Goal: Information Seeking & Learning: Check status

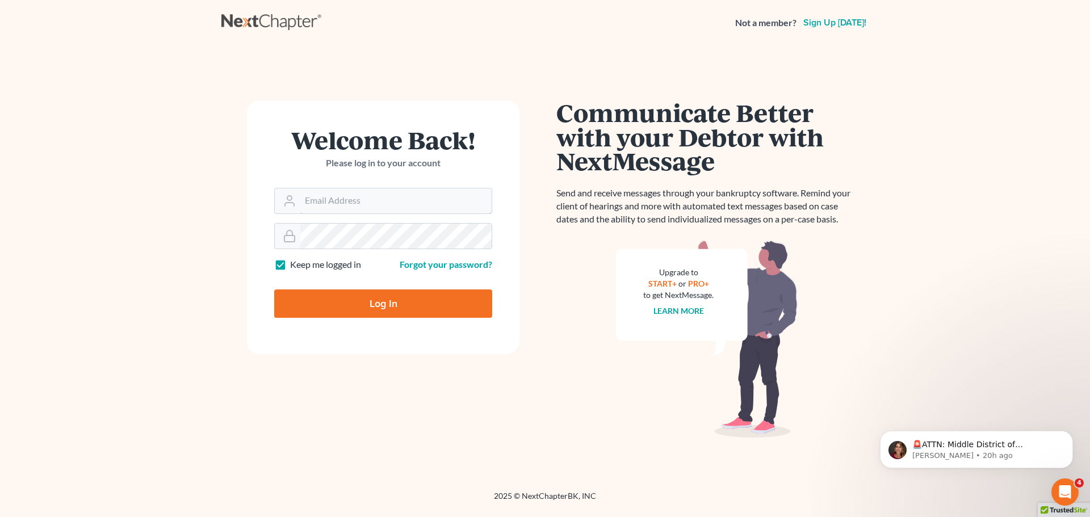
type input "[EMAIL_ADDRESS][DOMAIN_NAME]"
click at [393, 308] on input "Log In" at bounding box center [383, 304] width 218 height 28
type input "Thinking..."
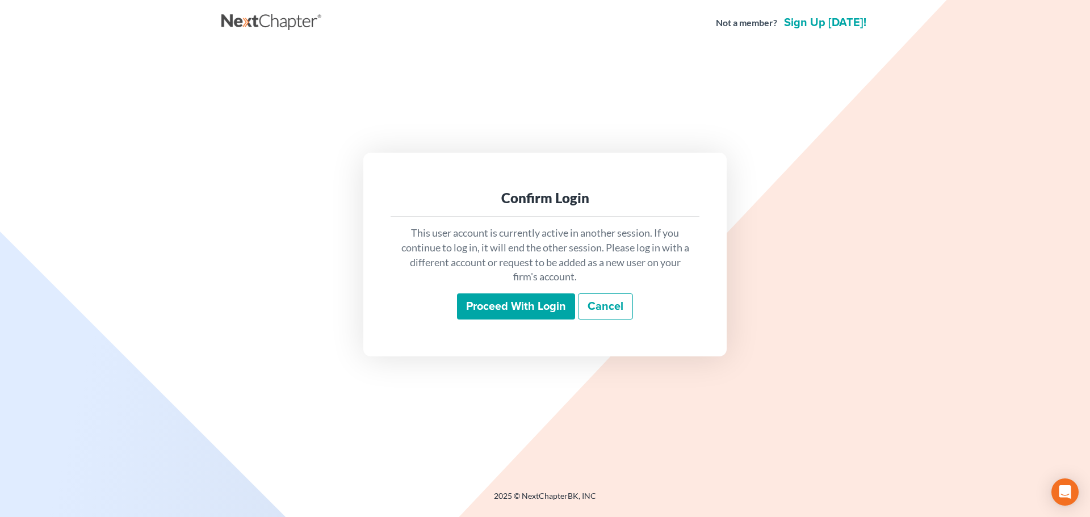
click at [494, 312] on input "Proceed with login" at bounding box center [516, 306] width 118 height 26
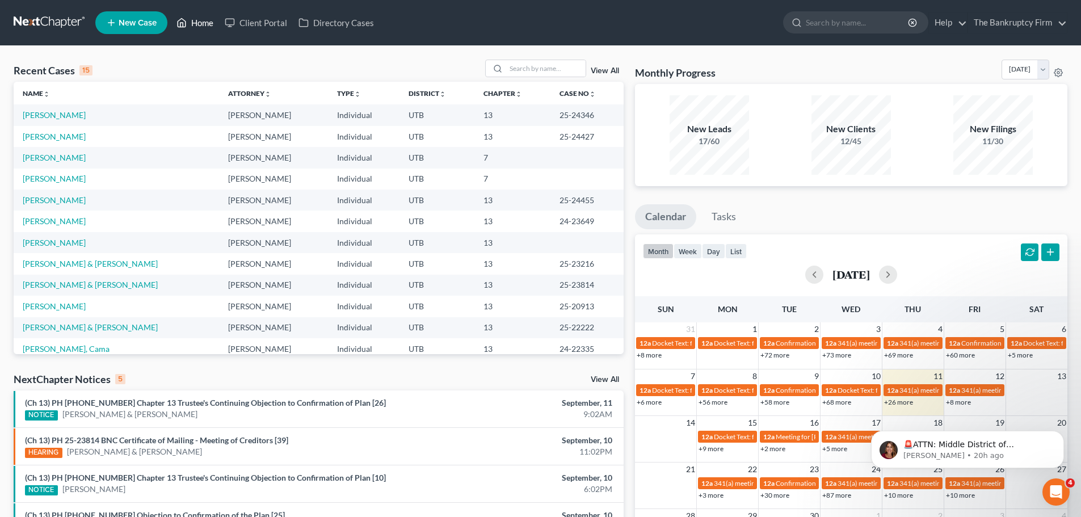
click at [205, 32] on link "Home" at bounding box center [195, 22] width 48 height 20
click at [188, 23] on link "Home" at bounding box center [195, 22] width 48 height 20
click at [690, 99] on div "New Leads 17/60" at bounding box center [709, 134] width 79 height 79
click at [614, 73] on link "View All" at bounding box center [605, 71] width 28 height 8
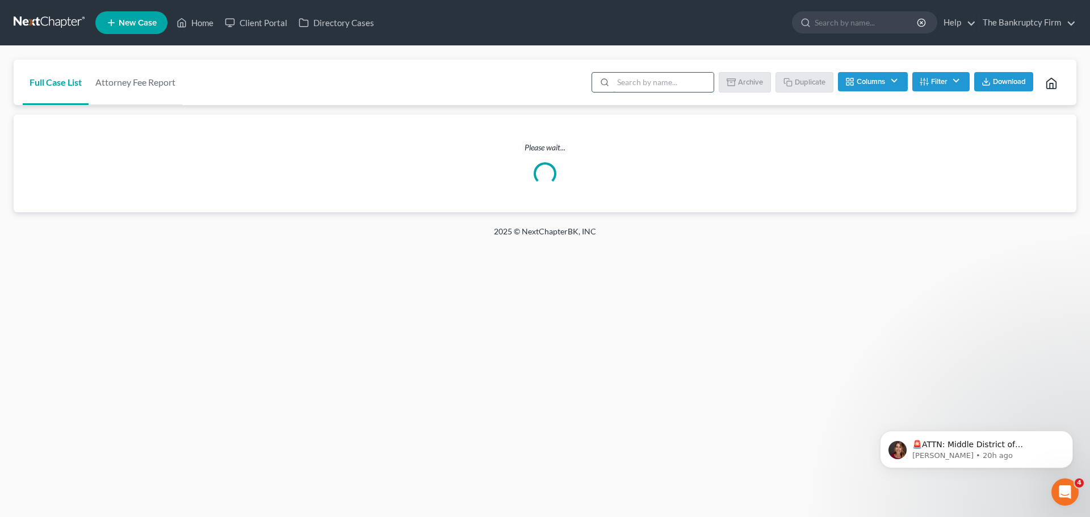
click at [617, 74] on input "search" at bounding box center [663, 82] width 100 height 19
type input "morgan"
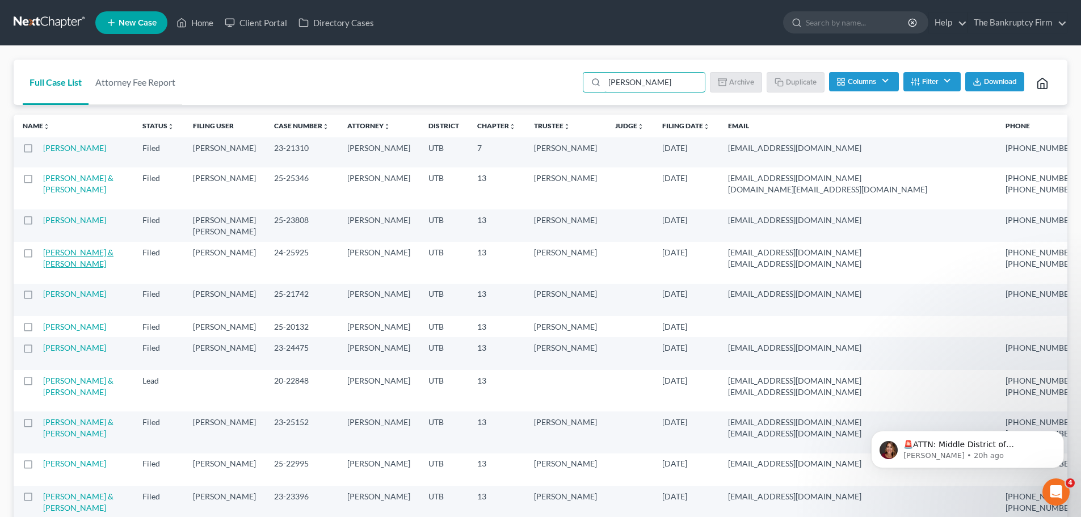
click at [60, 269] on link "Wright, Gary & Morgan, Megan" at bounding box center [78, 257] width 70 height 21
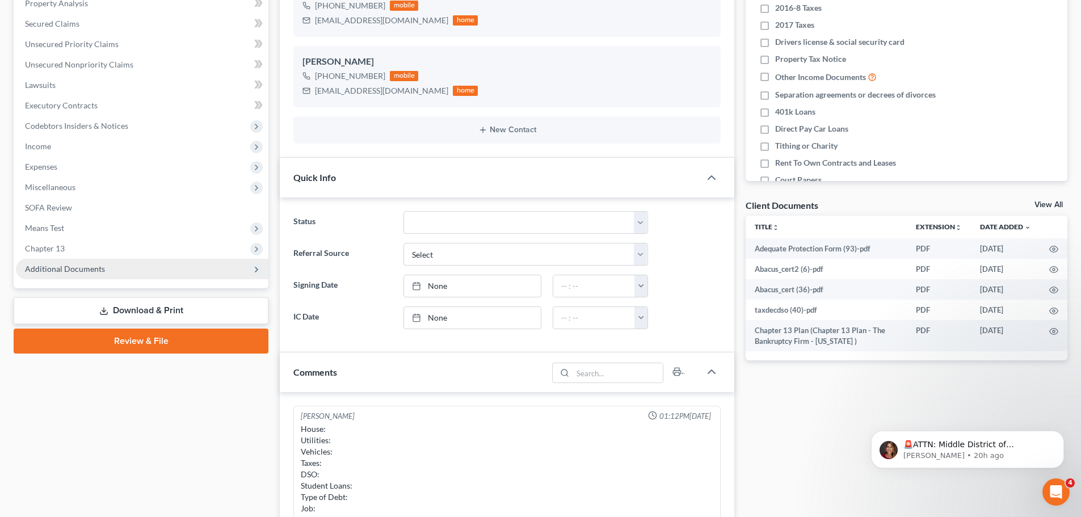
scroll to position [165, 0]
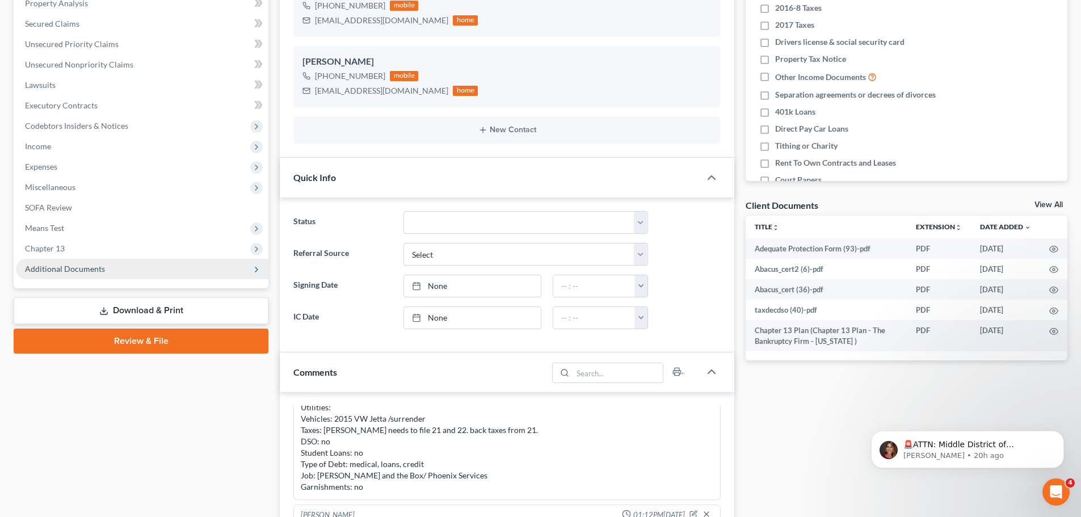
click at [100, 268] on span "Additional Documents" at bounding box center [65, 269] width 80 height 10
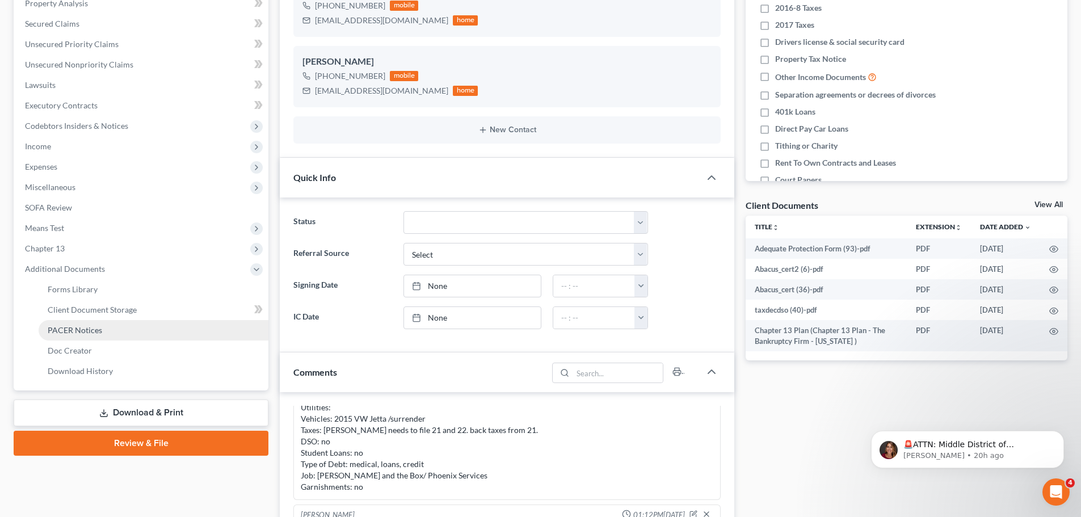
click at [93, 330] on span "PACER Notices" at bounding box center [75, 330] width 54 height 10
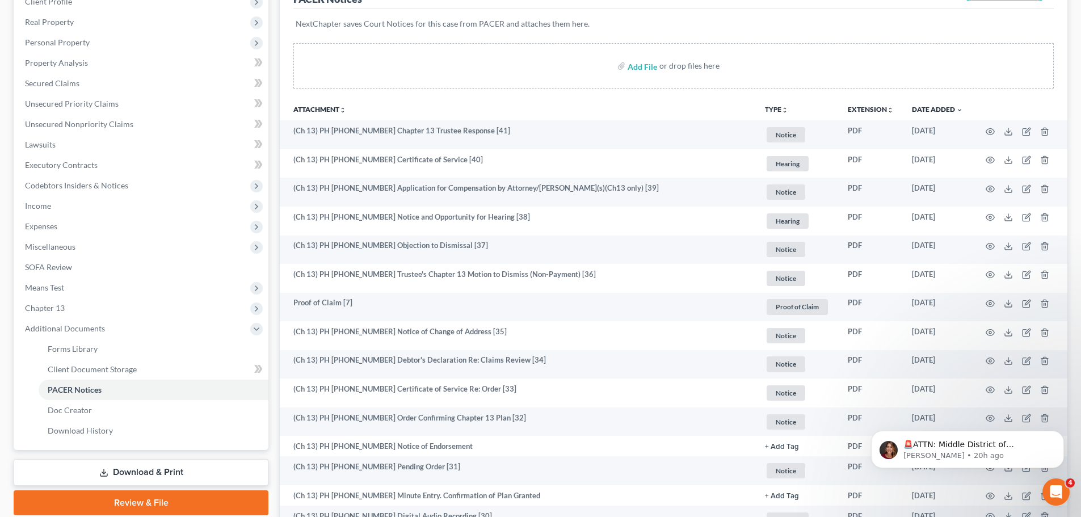
scroll to position [170, 0]
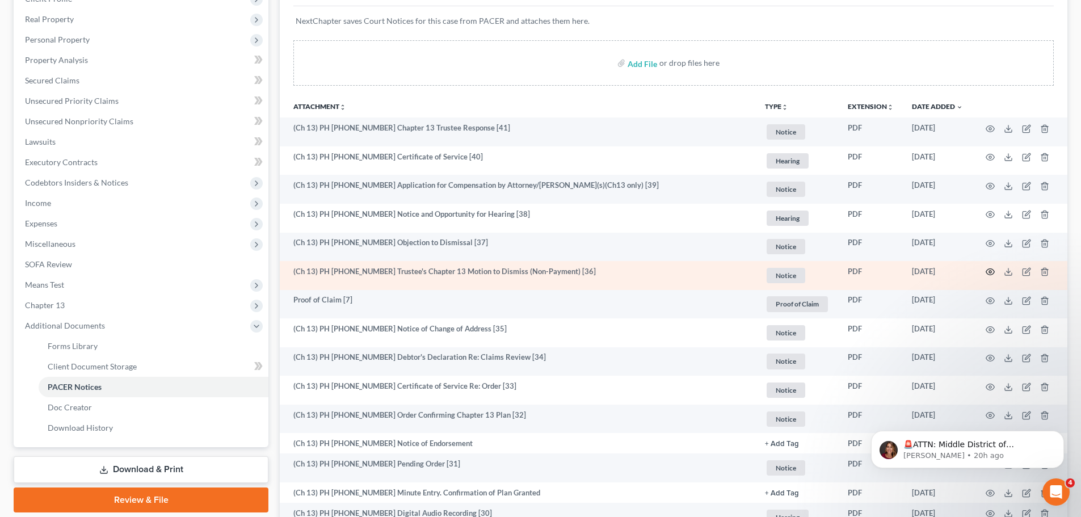
click at [993, 275] on icon "button" at bounding box center [990, 271] width 9 height 9
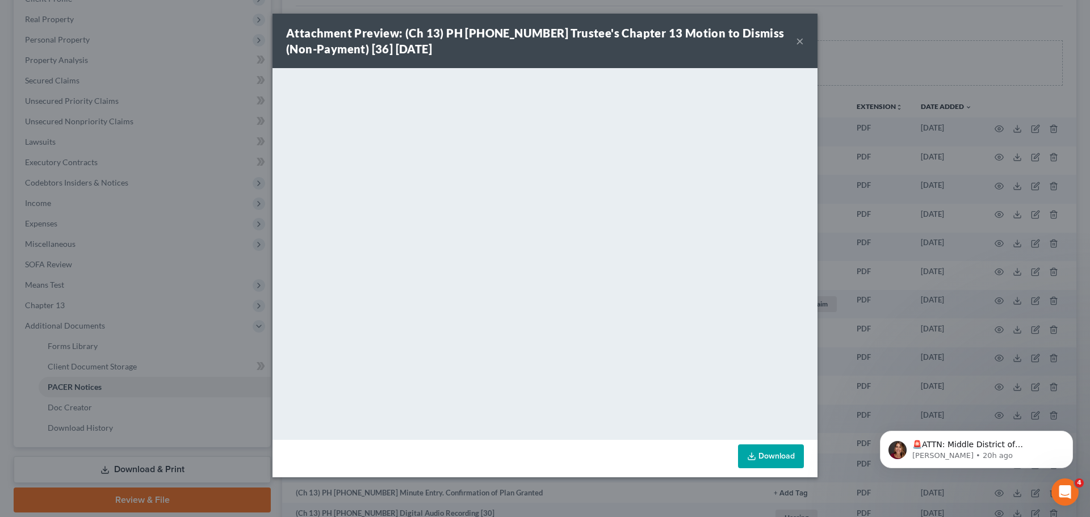
click at [799, 39] on button "×" at bounding box center [800, 41] width 8 height 14
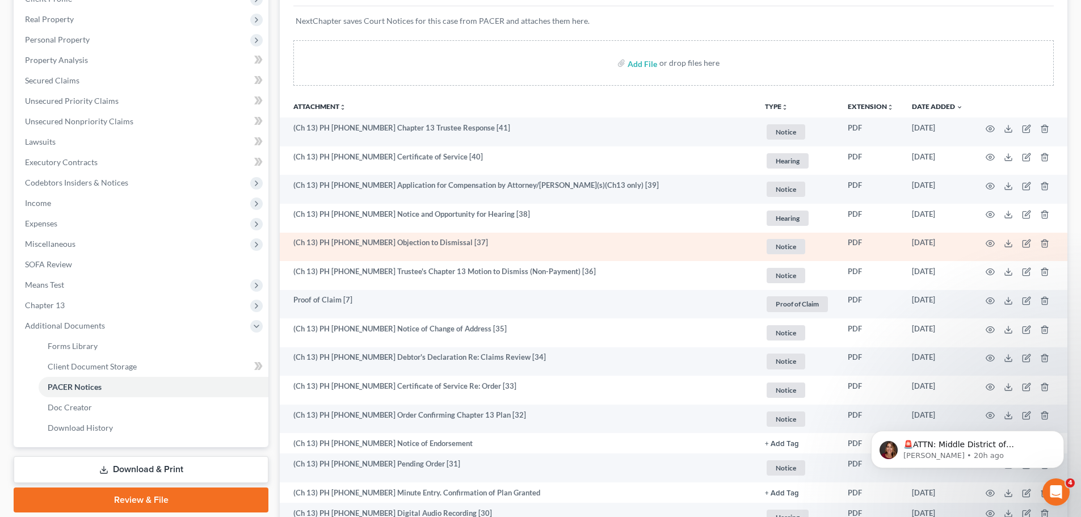
click at [985, 245] on td at bounding box center [1019, 247] width 95 height 29
click at [991, 241] on icon "button" at bounding box center [990, 243] width 9 height 9
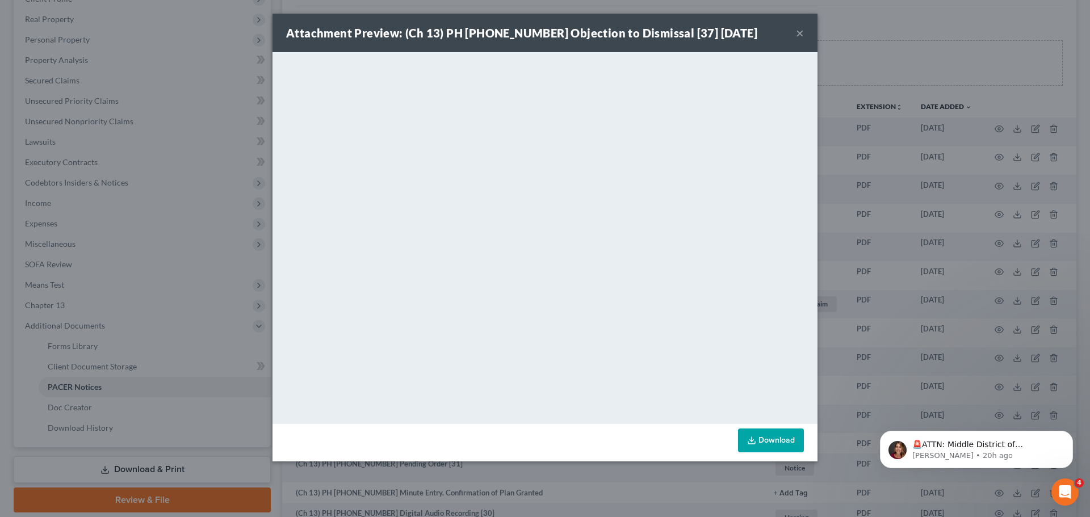
click at [795, 30] on div "Attachment Preview: (Ch 13) PH 24-25925 Objection to Dismissal [37] 08/07/2025 ×" at bounding box center [544, 33] width 545 height 39
click at [801, 23] on div "Attachment Preview: (Ch 13) PH 24-25925 Objection to Dismissal [37] 08/07/2025 ×" at bounding box center [544, 33] width 545 height 39
click at [797, 31] on button "×" at bounding box center [800, 33] width 8 height 14
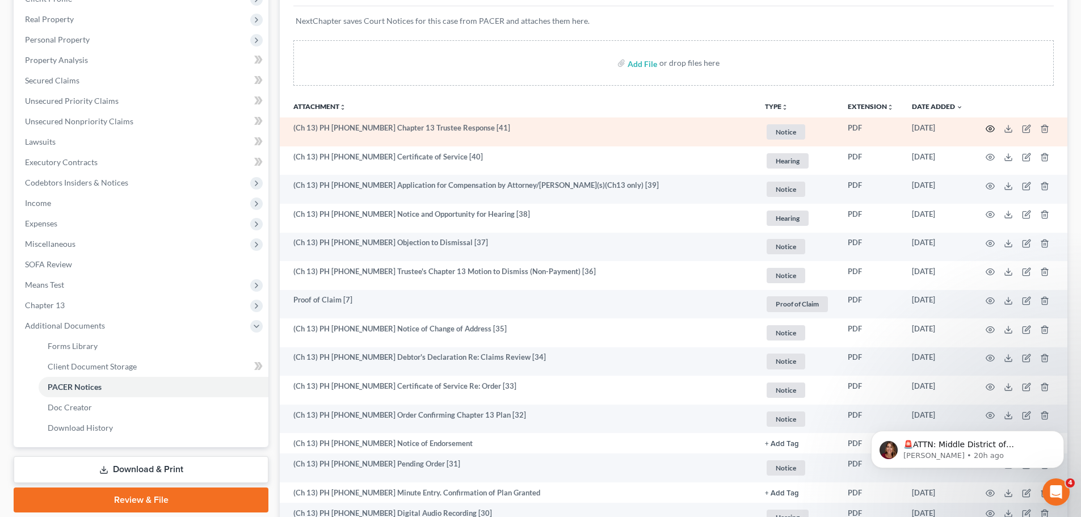
click at [987, 130] on icon "button" at bounding box center [991, 128] width 9 height 6
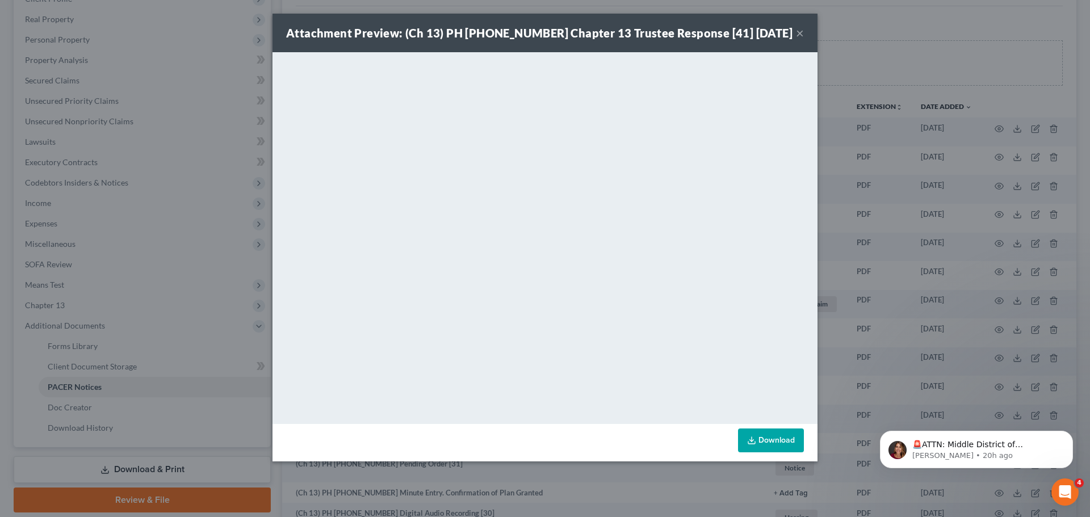
click at [800, 30] on button "×" at bounding box center [800, 33] width 8 height 14
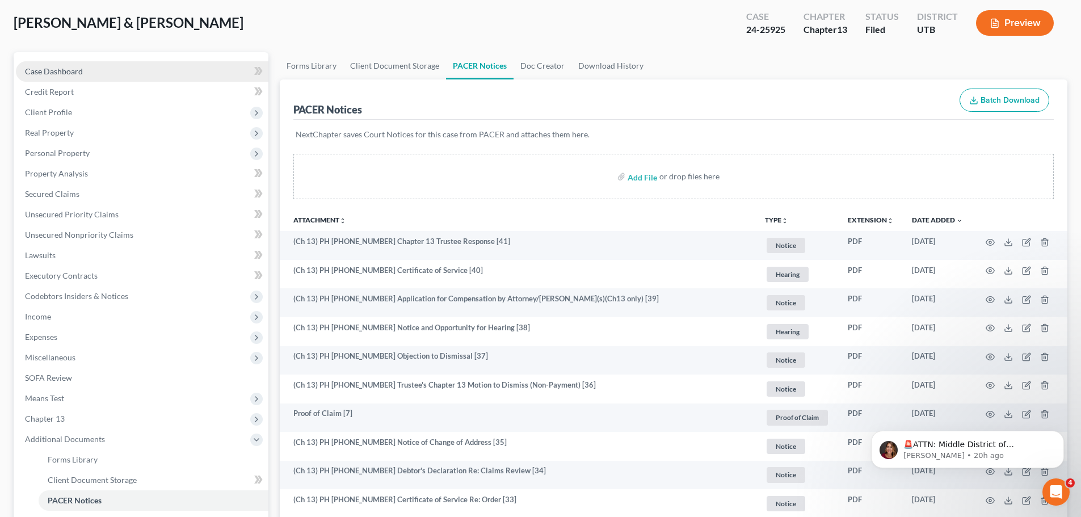
scroll to position [0, 0]
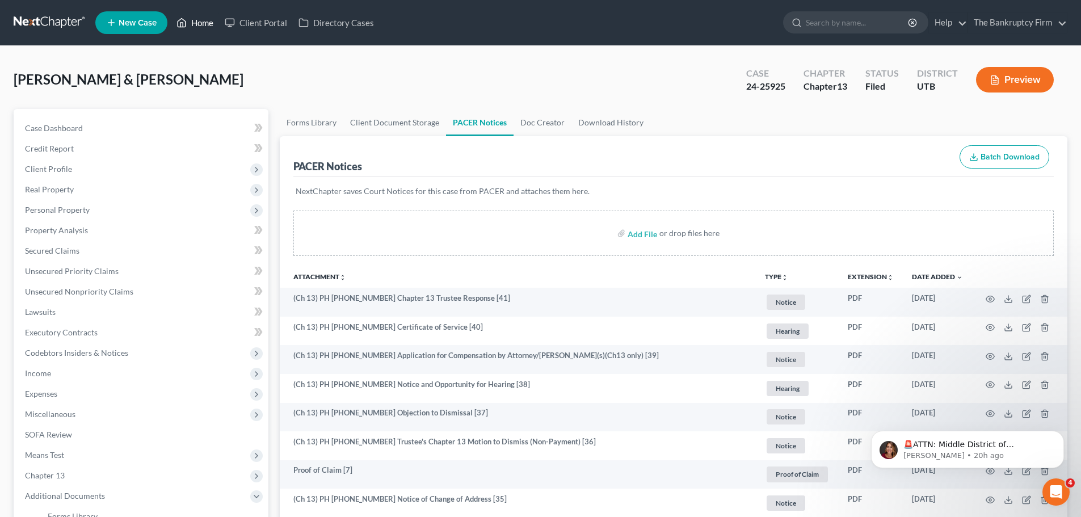
click at [205, 19] on link "Home" at bounding box center [195, 22] width 48 height 20
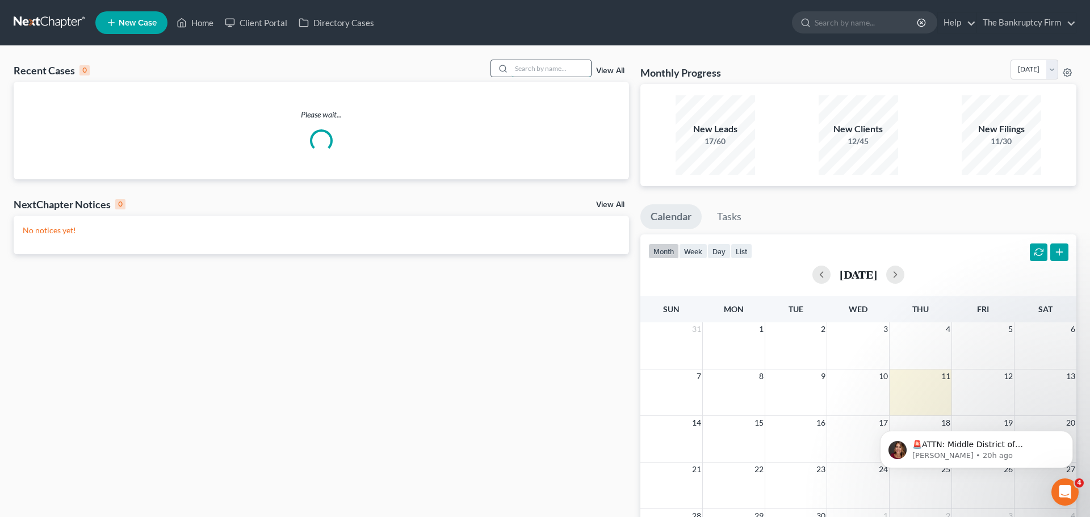
click at [533, 70] on input "search" at bounding box center [550, 68] width 79 height 16
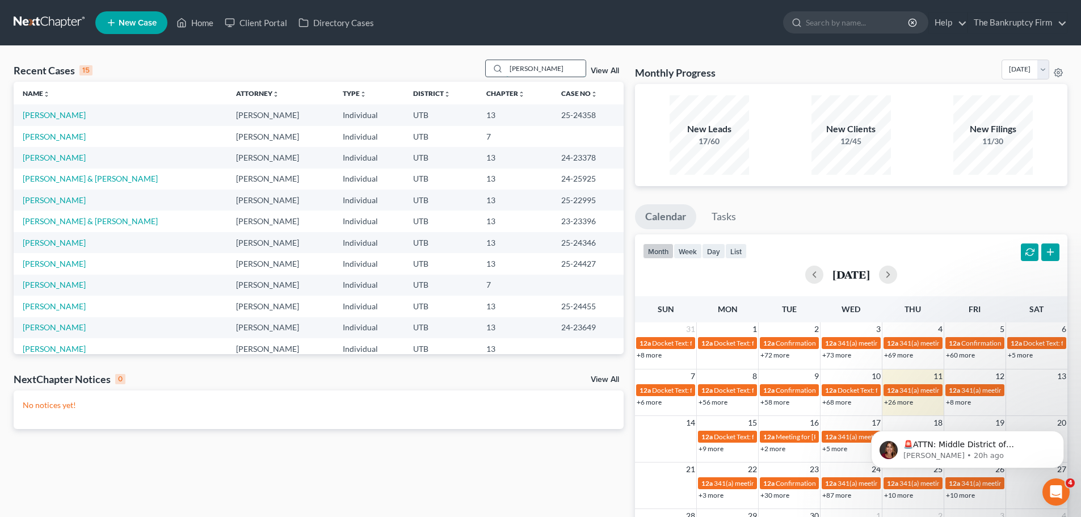
type input "holly brown"
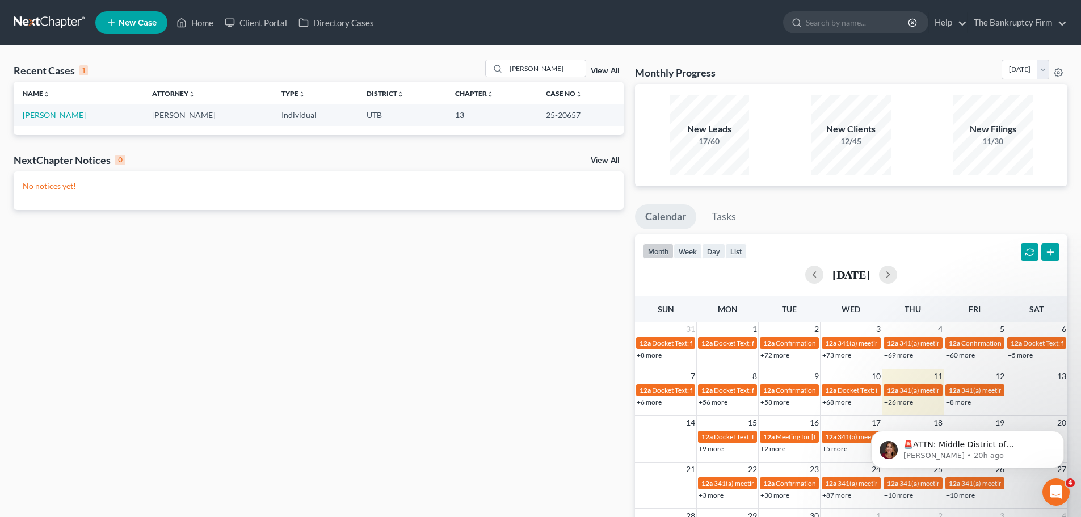
click at [56, 115] on link "Brown, Holly" at bounding box center [54, 115] width 63 height 10
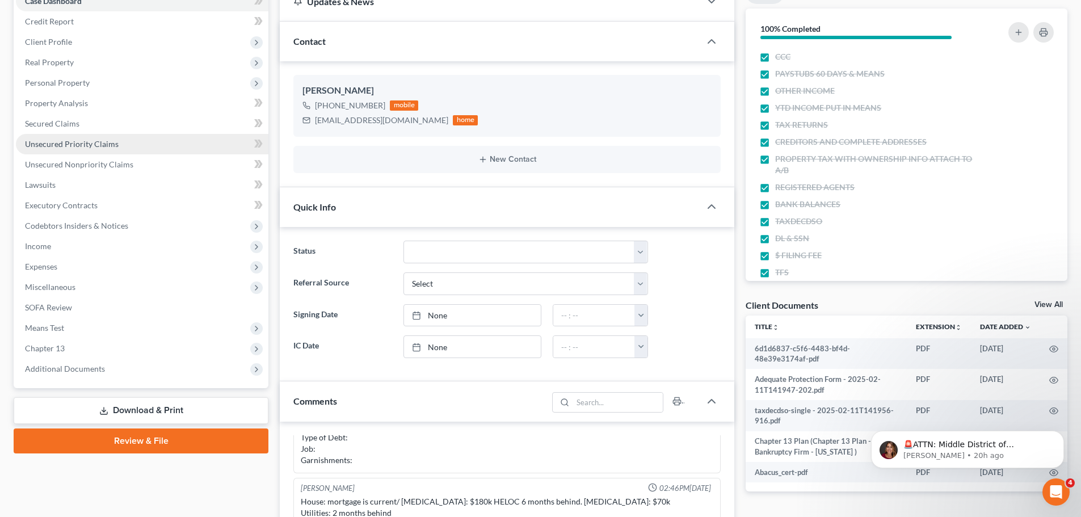
scroll to position [284, 0]
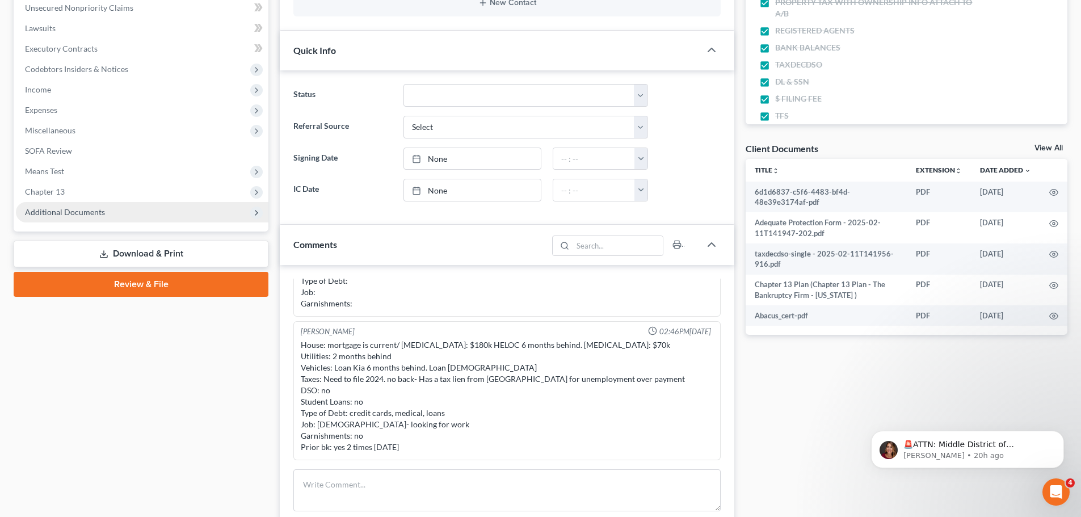
click at [93, 217] on span "Additional Documents" at bounding box center [142, 212] width 253 height 20
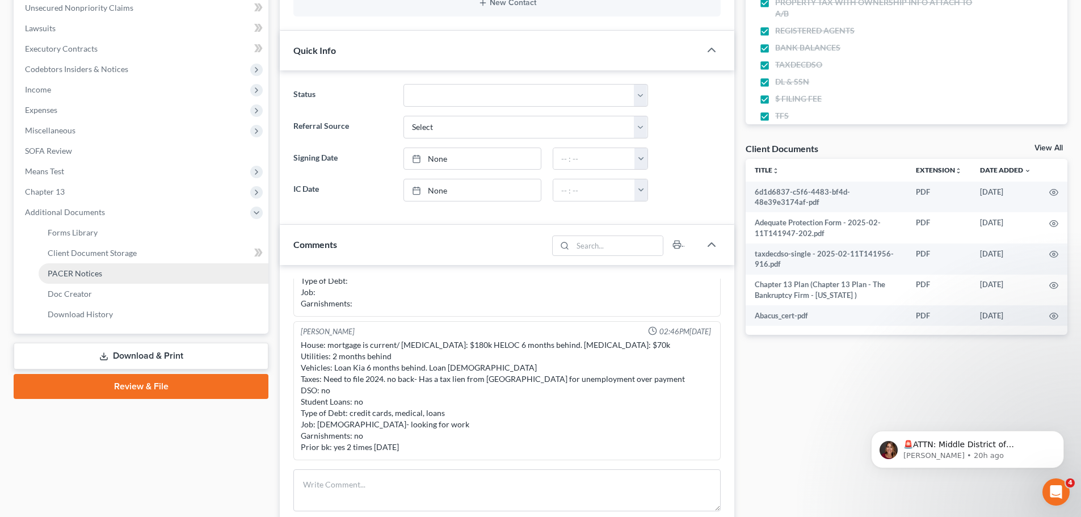
click at [73, 270] on span "PACER Notices" at bounding box center [75, 274] width 54 height 10
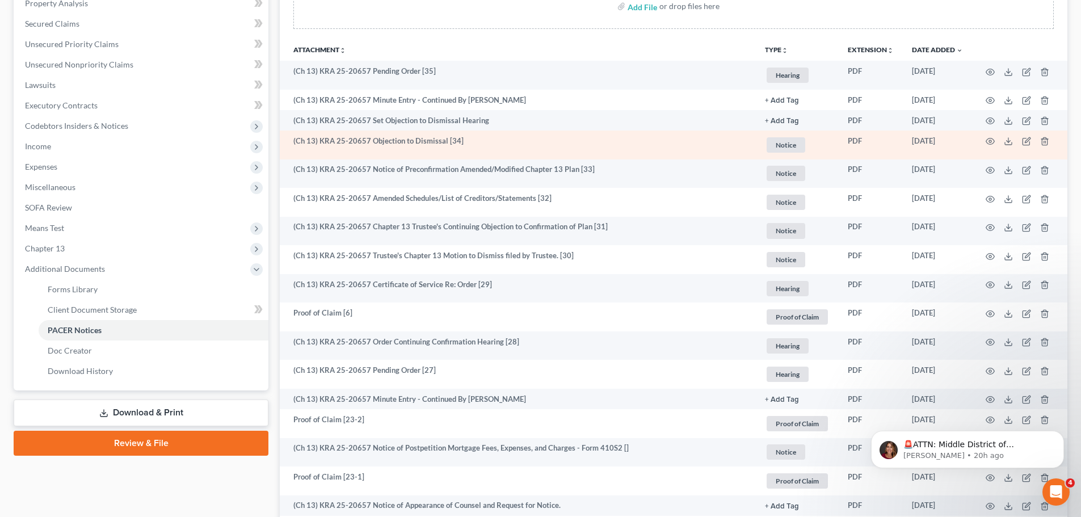
scroll to position [170, 0]
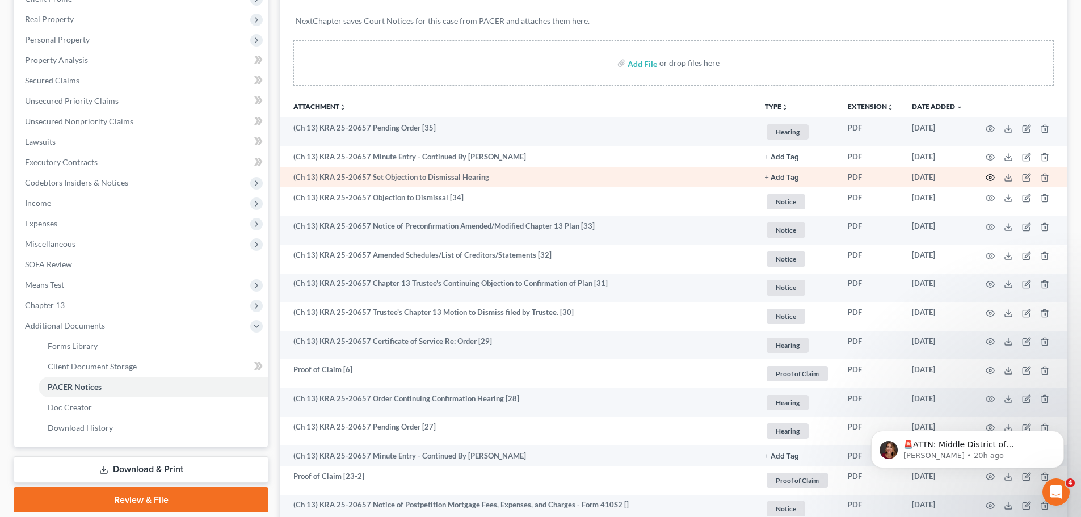
click at [987, 180] on icon "button" at bounding box center [990, 177] width 9 height 9
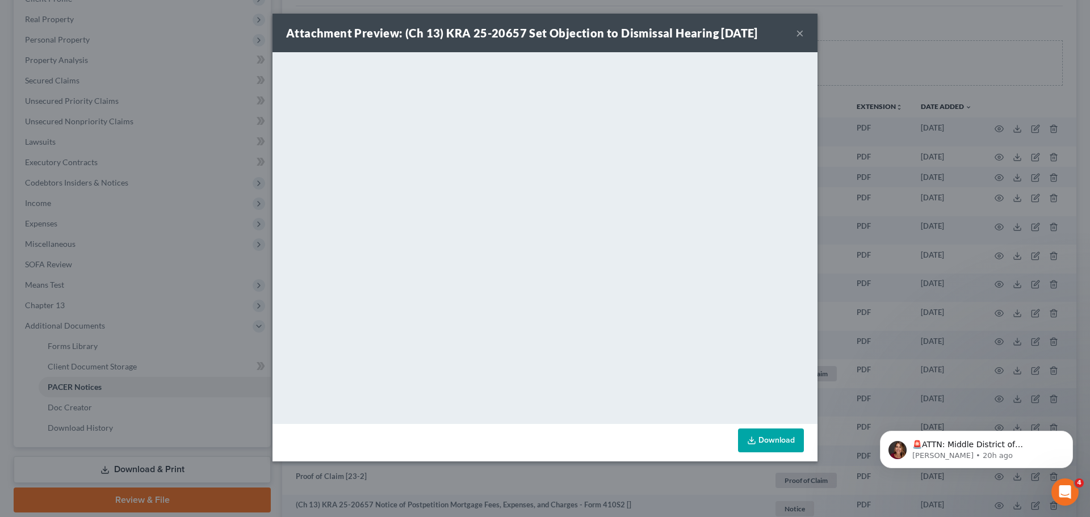
click at [793, 27] on div "Attachment Preview: (Ch 13) KRA 25-20657 Set Objection to Dismissal Hearing 09/…" at bounding box center [544, 33] width 545 height 39
click at [799, 31] on button "×" at bounding box center [800, 33] width 8 height 14
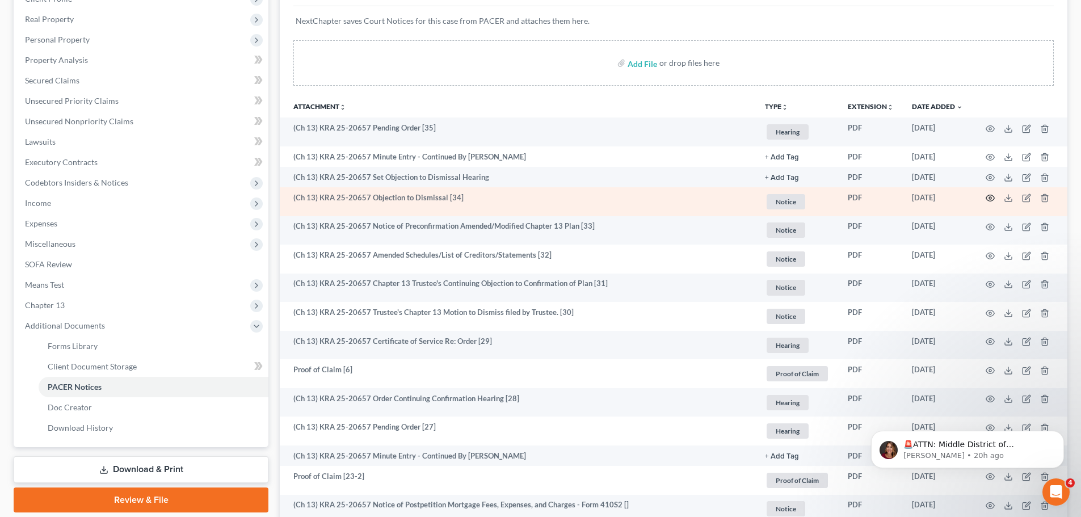
click at [990, 199] on icon "button" at bounding box center [990, 198] width 9 height 9
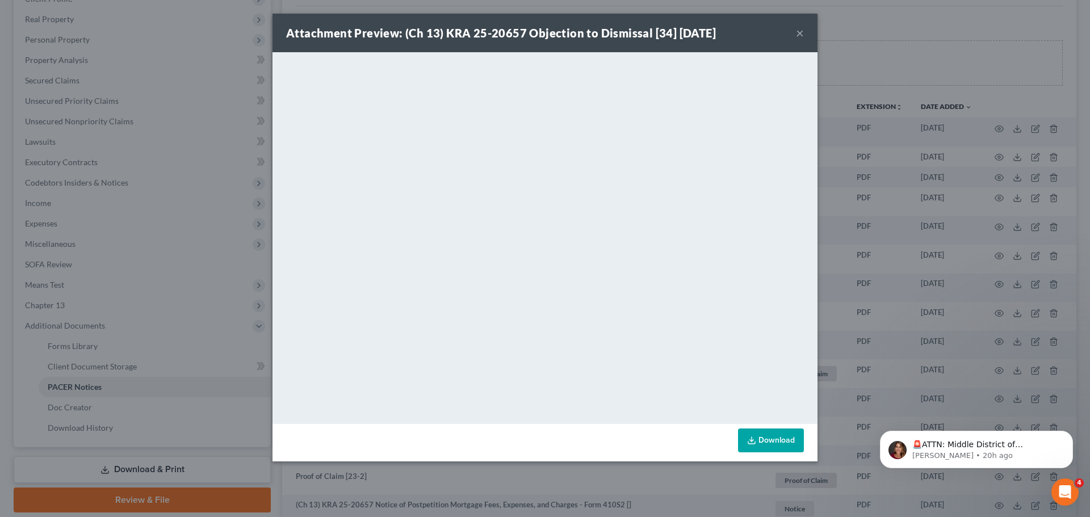
click at [797, 32] on button "×" at bounding box center [800, 33] width 8 height 14
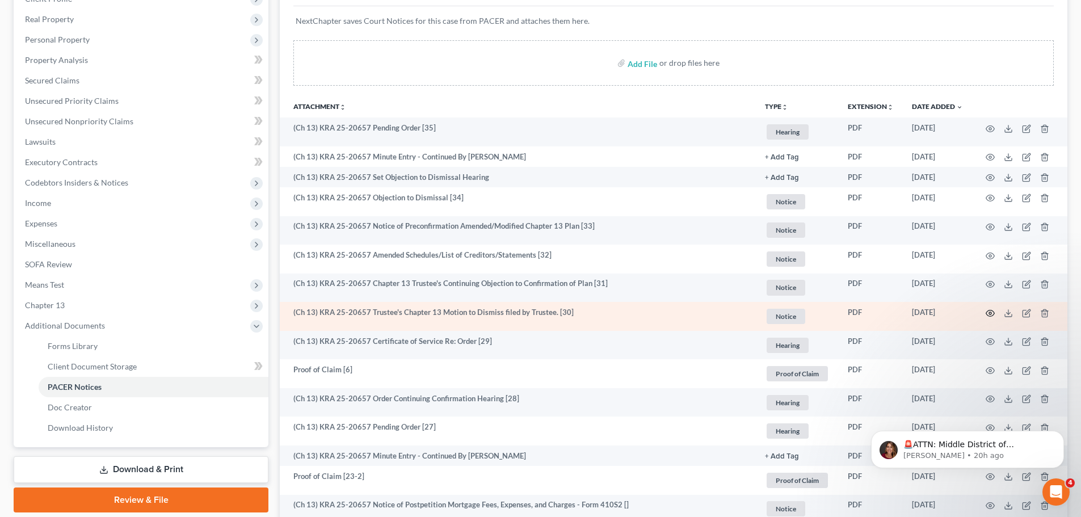
click at [989, 315] on icon "button" at bounding box center [990, 313] width 9 height 9
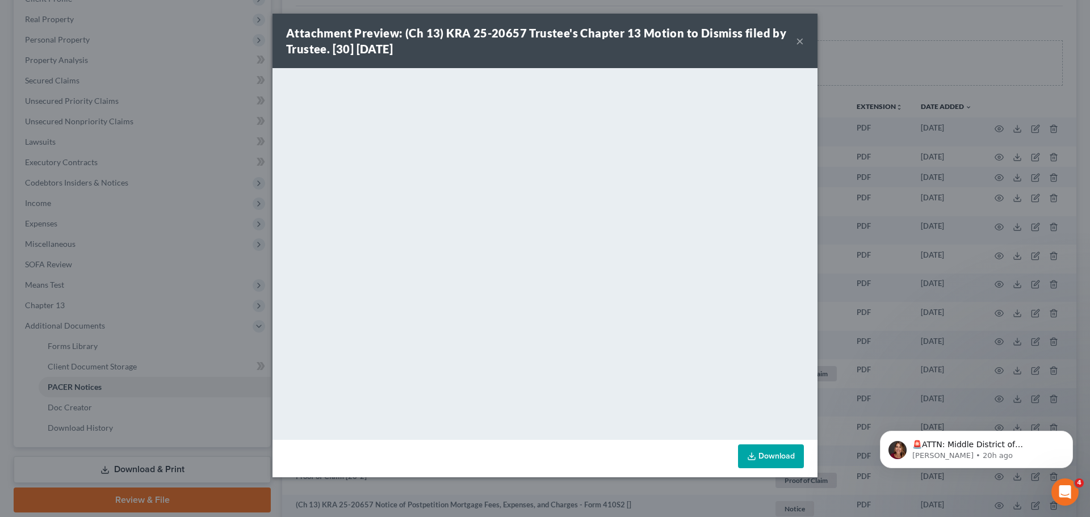
click at [788, 37] on div "Attachment Preview: (Ch 13) KRA 25-20657 Trustee's Chapter 13 Motion to Dismiss…" at bounding box center [541, 41] width 510 height 32
click at [794, 38] on div "Attachment Preview: (Ch 13) KRA 25-20657 Trustee's Chapter 13 Motion to Dismiss…" at bounding box center [541, 41] width 510 height 32
click at [797, 43] on button "×" at bounding box center [800, 41] width 8 height 14
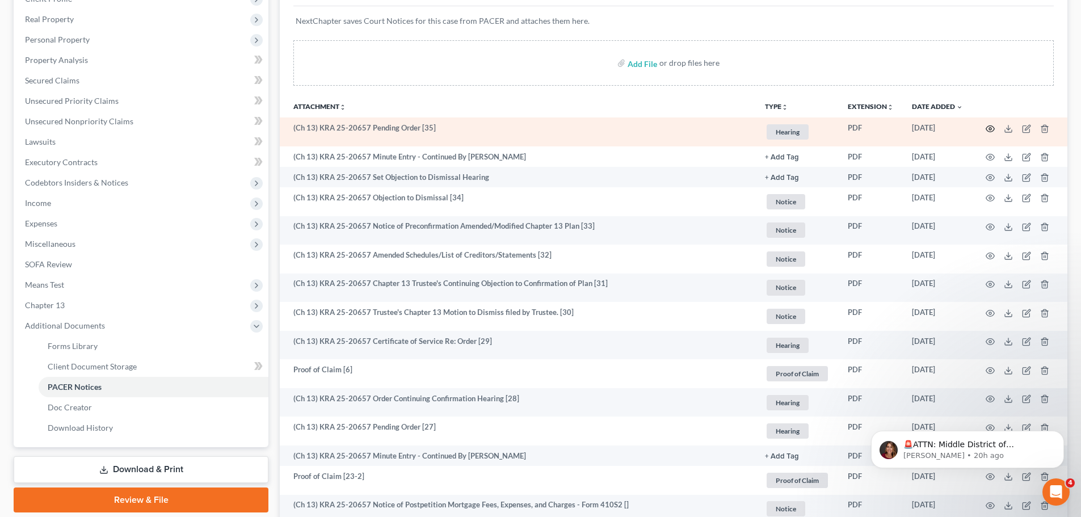
click at [988, 126] on icon "button" at bounding box center [991, 128] width 9 height 6
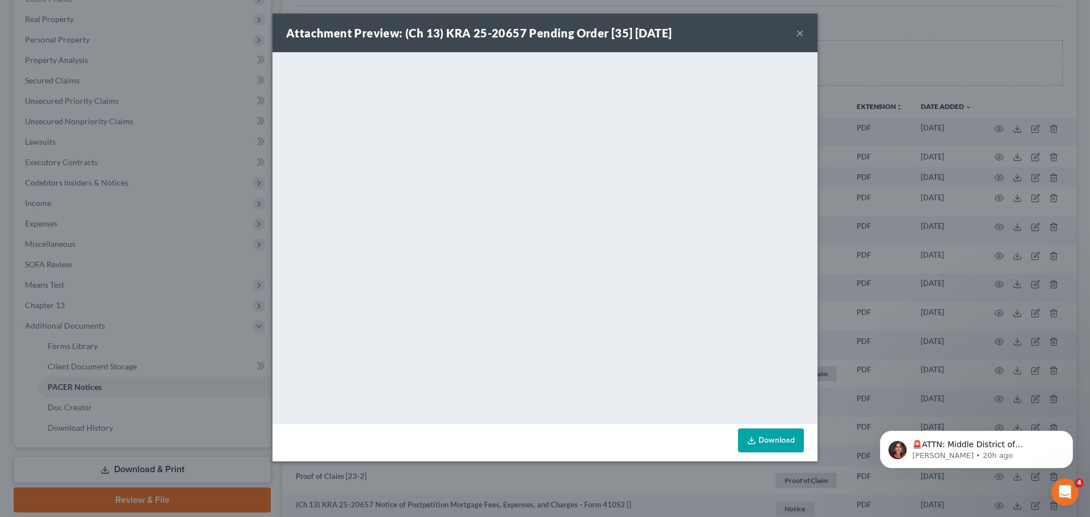
click at [797, 32] on button "×" at bounding box center [800, 33] width 8 height 14
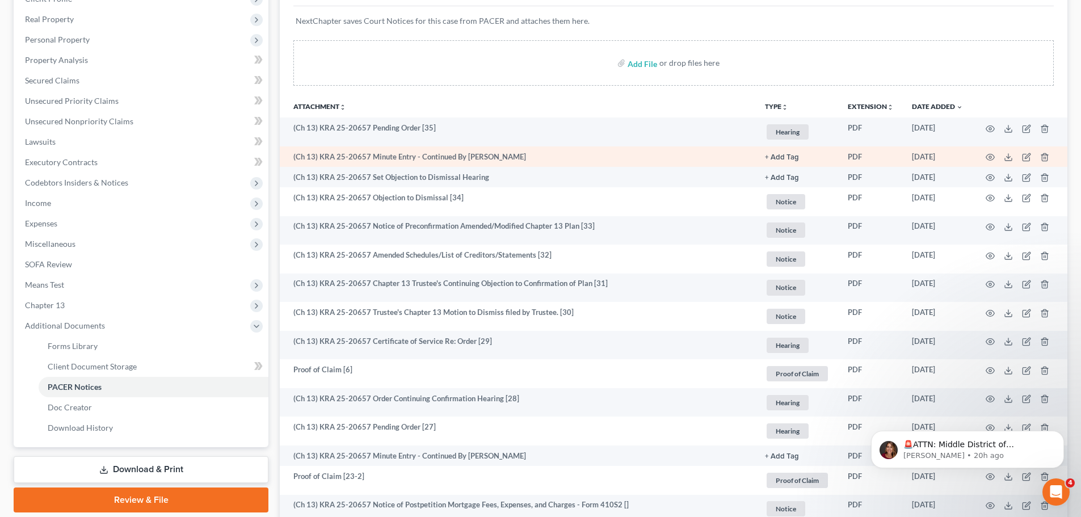
click at [993, 163] on td at bounding box center [1019, 156] width 95 height 20
click at [992, 160] on icon "button" at bounding box center [990, 157] width 9 height 9
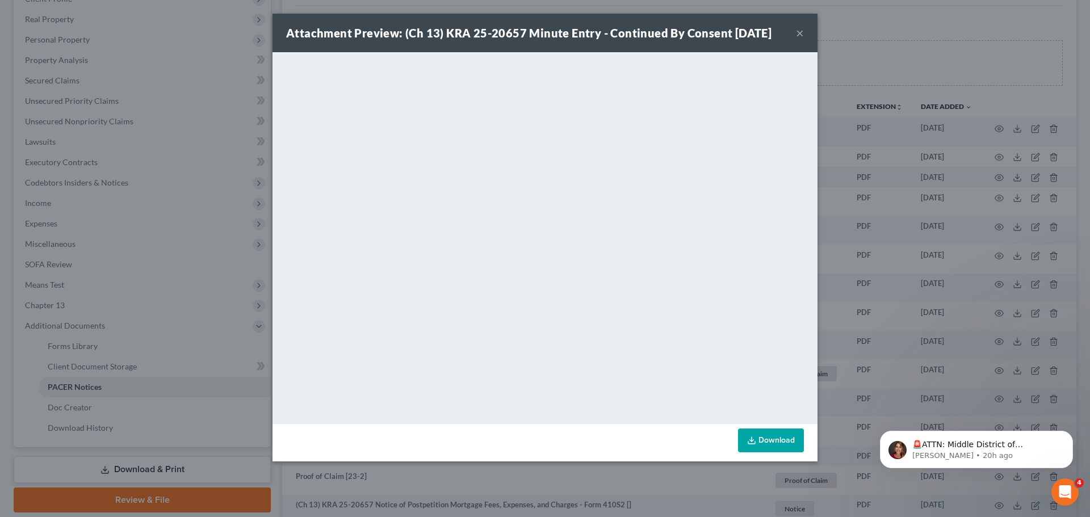
click at [798, 33] on button "×" at bounding box center [800, 33] width 8 height 14
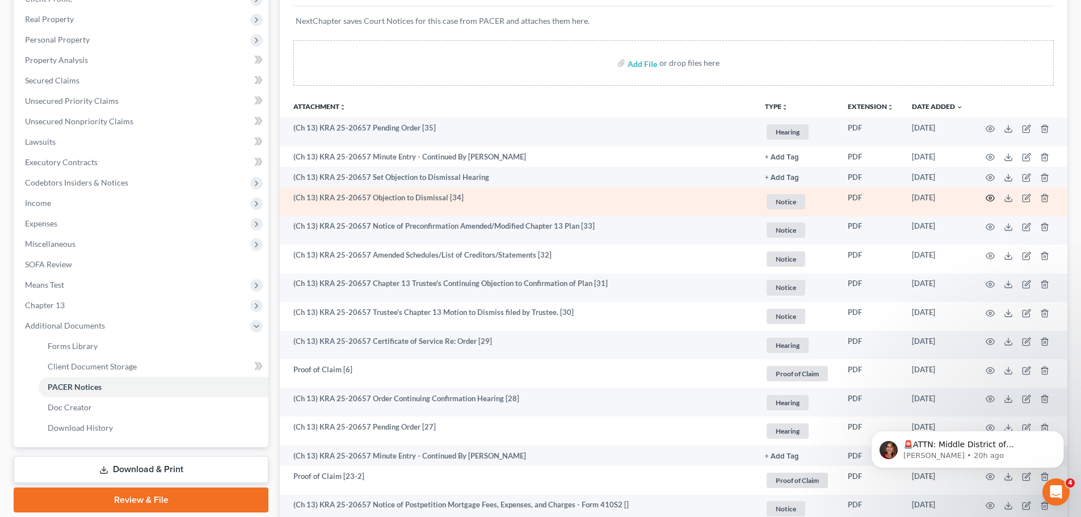
click at [986, 202] on icon "button" at bounding box center [990, 198] width 9 height 9
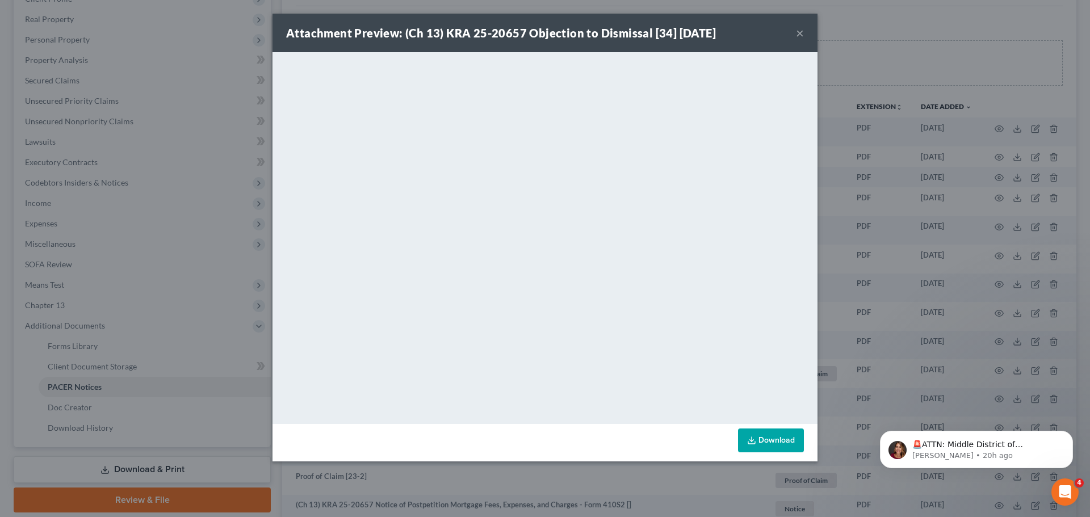
click at [800, 35] on button "×" at bounding box center [800, 33] width 8 height 14
